Goal: Task Accomplishment & Management: Manage account settings

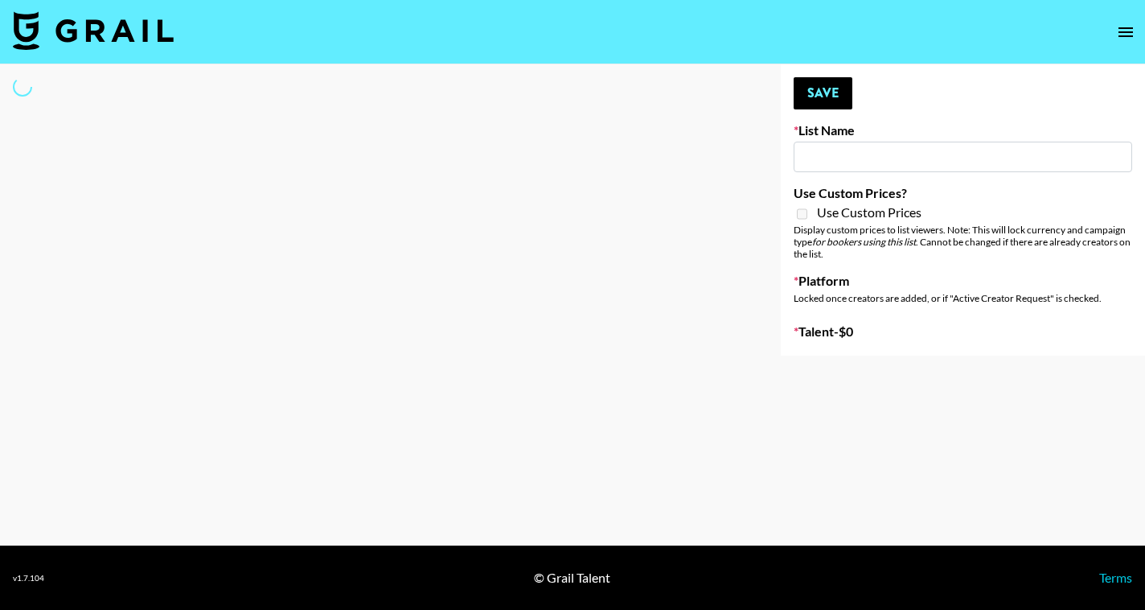
type input "Netherland Electronic Music Fans"
select select "Song"
type input "Laundry Day - Supermodel"
select select "Song"
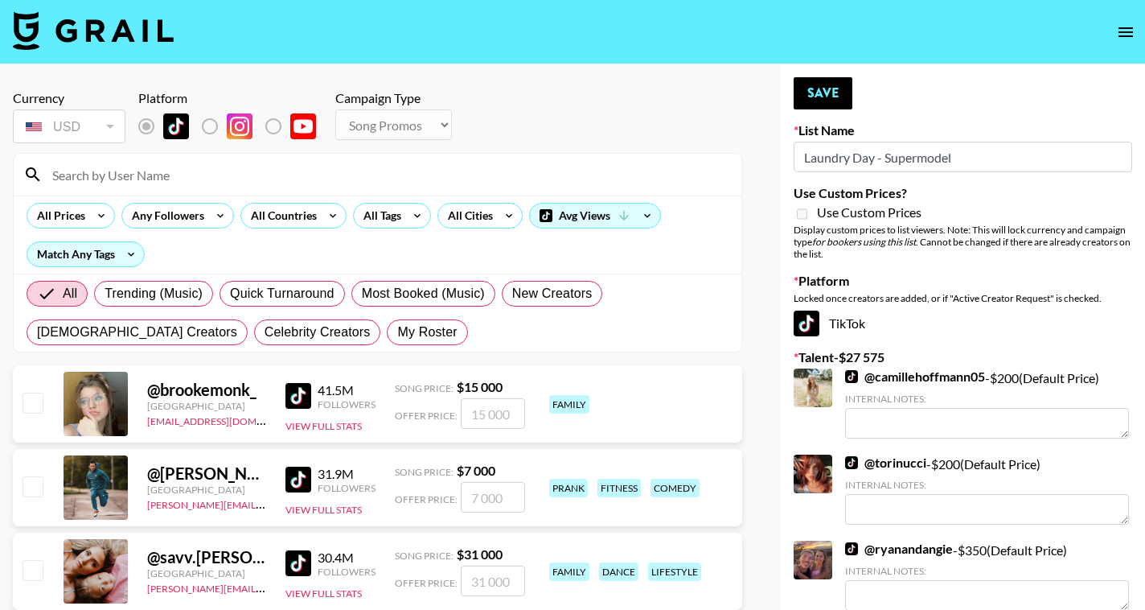
click at [257, 179] on input at bounding box center [387, 175] width 689 height 26
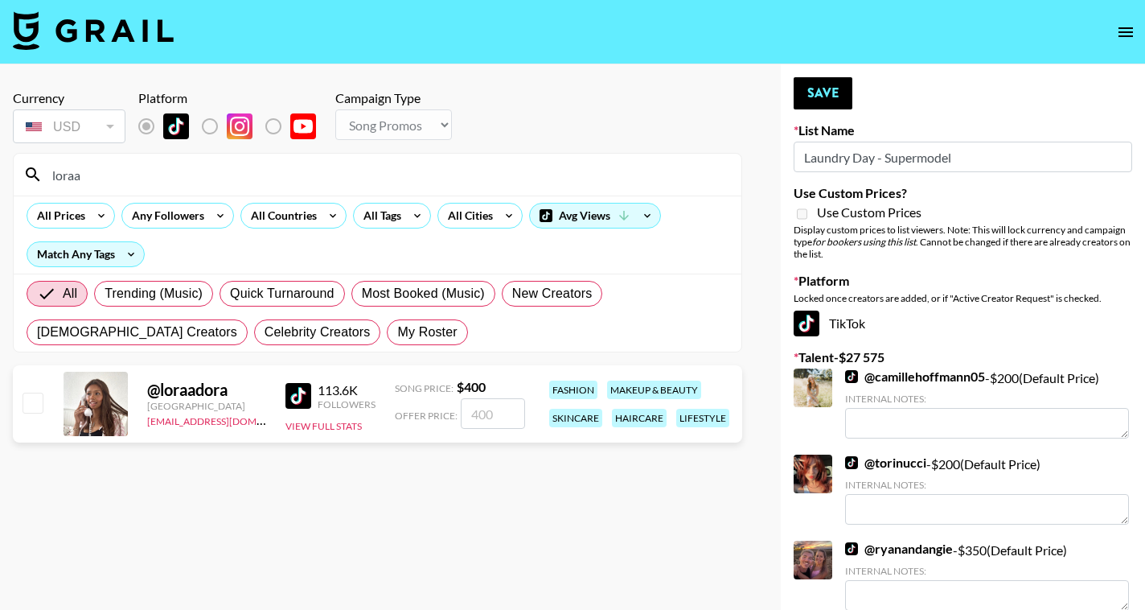
type input "loraa"
click at [508, 412] on input "number" at bounding box center [493, 413] width 64 height 31
checkbox input "true"
type input "300"
click at [538, 502] on section "Currency USD USD ​ Platform Campaign Type Choose Type... Song Promos Brand Prom…" at bounding box center [378, 317] width 730 height 481
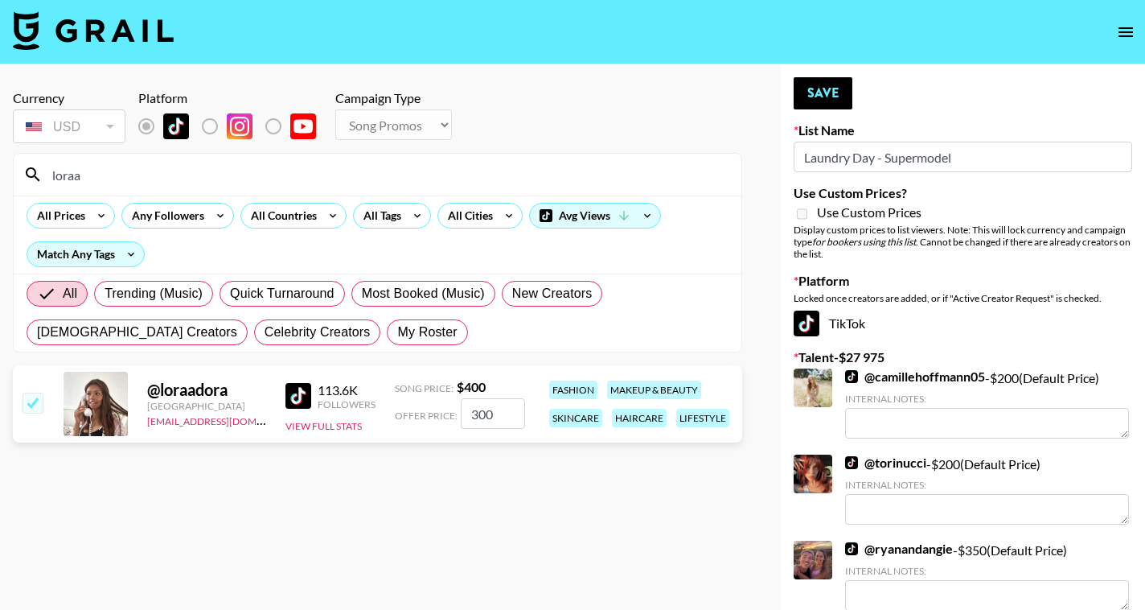
click at [29, 404] on input "checkbox" at bounding box center [32, 402] width 19 height 19
click at [35, 408] on input "checkbox" at bounding box center [32, 402] width 19 height 19
checkbox input "true"
click at [829, 94] on button "Save" at bounding box center [823, 93] width 59 height 32
